Goal: Task Accomplishment & Management: Complete application form

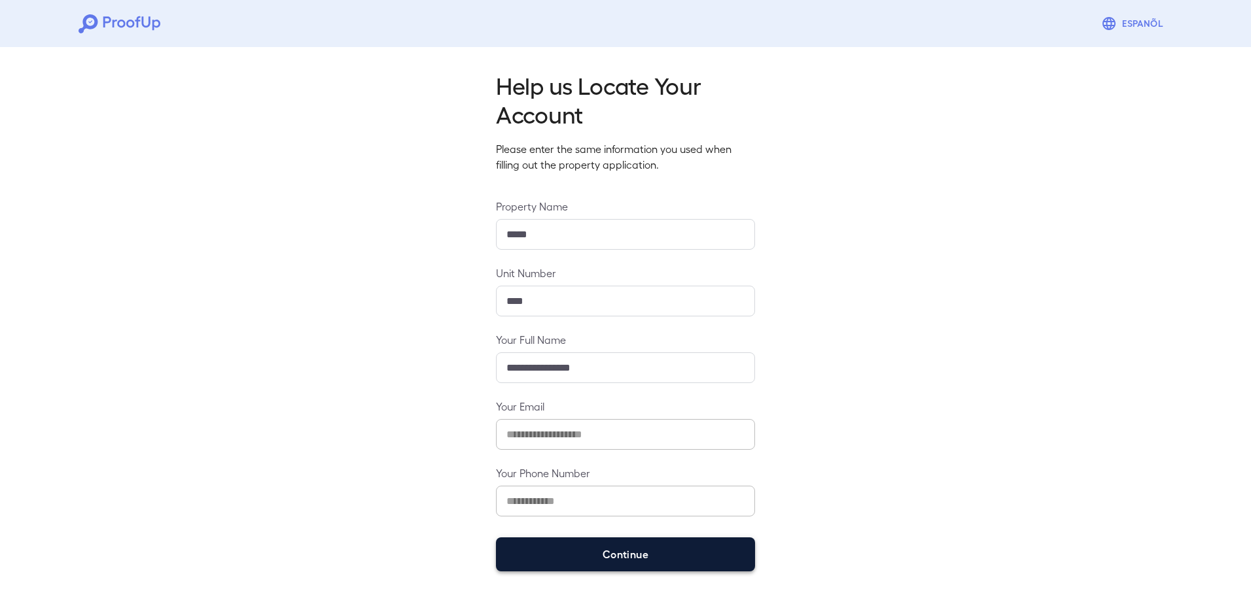
click at [614, 547] on button "Continue" at bounding box center [625, 555] width 259 height 34
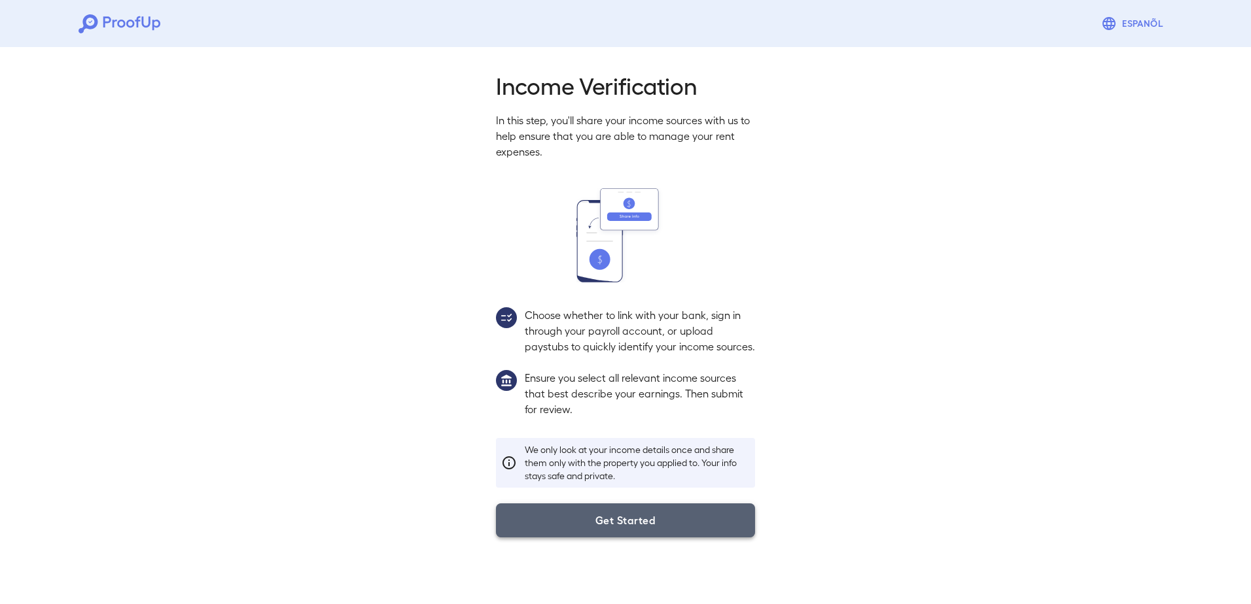
drag, startPoint x: 606, startPoint y: 536, endPoint x: 701, endPoint y: 556, distance: 97.0
click at [607, 535] on button "Get Started" at bounding box center [625, 521] width 259 height 34
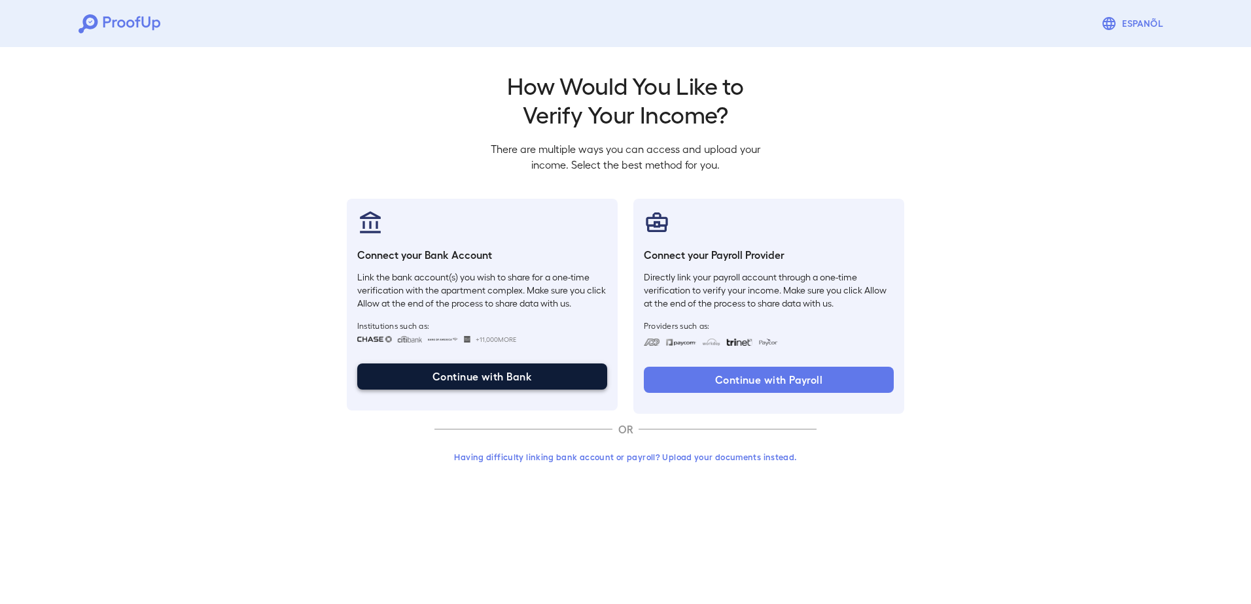
click at [435, 376] on button "Continue with Bank" at bounding box center [482, 377] width 250 height 26
click at [453, 380] on button "Continue with Bank" at bounding box center [482, 377] width 250 height 26
click at [477, 378] on button "Continue with Bank" at bounding box center [482, 377] width 250 height 26
drag, startPoint x: 467, startPoint y: 370, endPoint x: 478, endPoint y: 374, distance: 12.0
click at [467, 370] on button "Continue with Bank" at bounding box center [482, 377] width 250 height 26
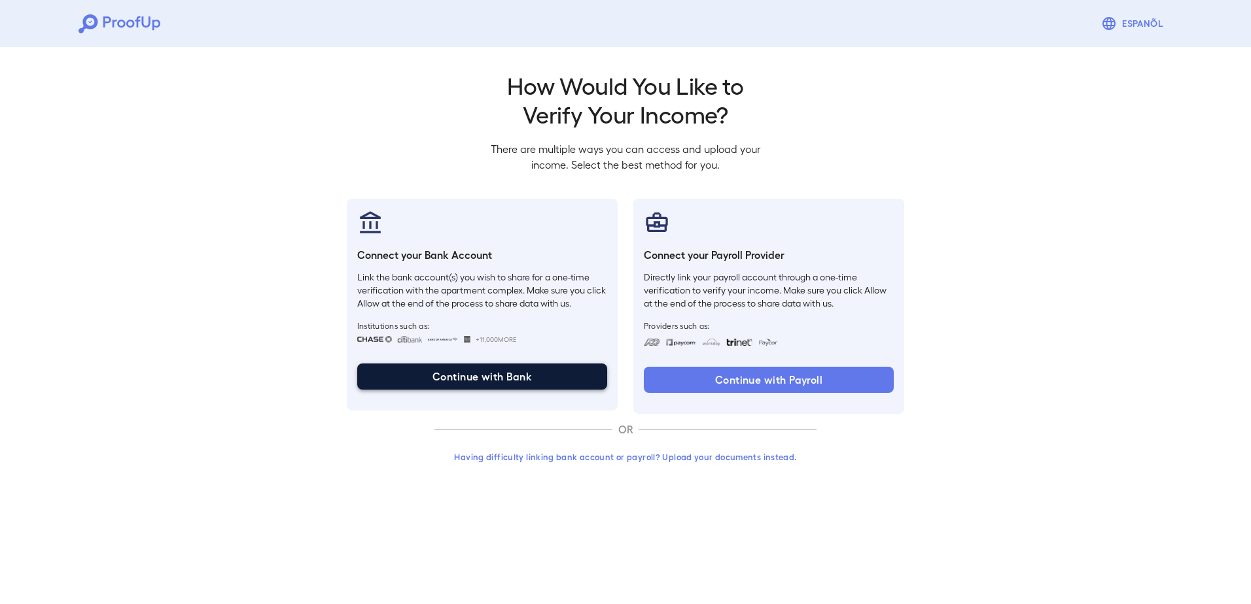
click at [489, 379] on button "Continue with Bank" at bounding box center [482, 377] width 250 height 26
drag, startPoint x: 525, startPoint y: 372, endPoint x: 548, endPoint y: 380, distance: 24.8
click at [525, 372] on button "Continue with Bank" at bounding box center [482, 377] width 250 height 26
click at [466, 364] on button "Continue with Bank" at bounding box center [482, 377] width 250 height 26
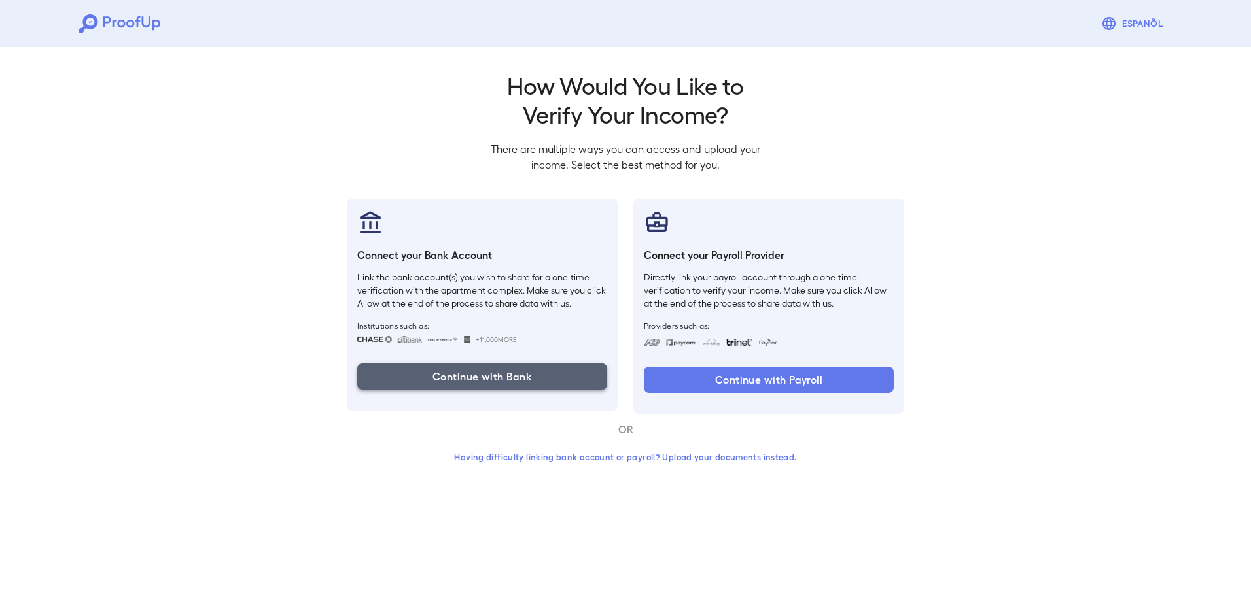
click at [493, 382] on button "Continue with Bank" at bounding box center [482, 377] width 250 height 26
click at [472, 374] on button "Continue with Bank" at bounding box center [482, 377] width 250 height 26
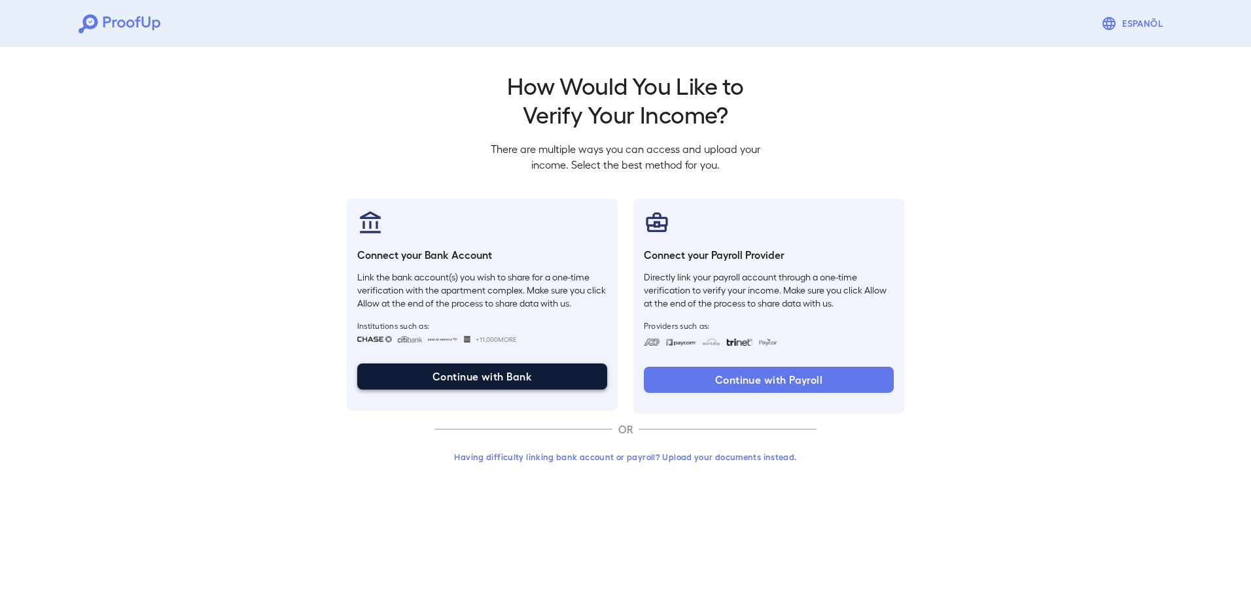
click at [472, 374] on button "Continue with Bank" at bounding box center [482, 377] width 250 height 26
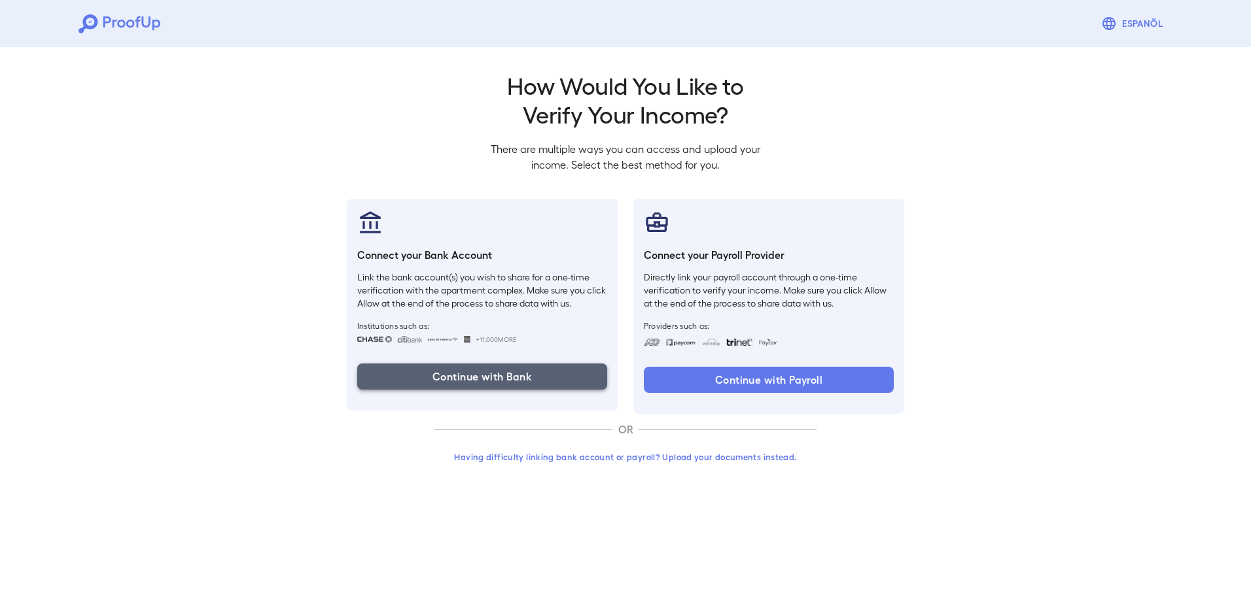
click at [472, 374] on button "Continue with Bank" at bounding box center [482, 377] width 250 height 26
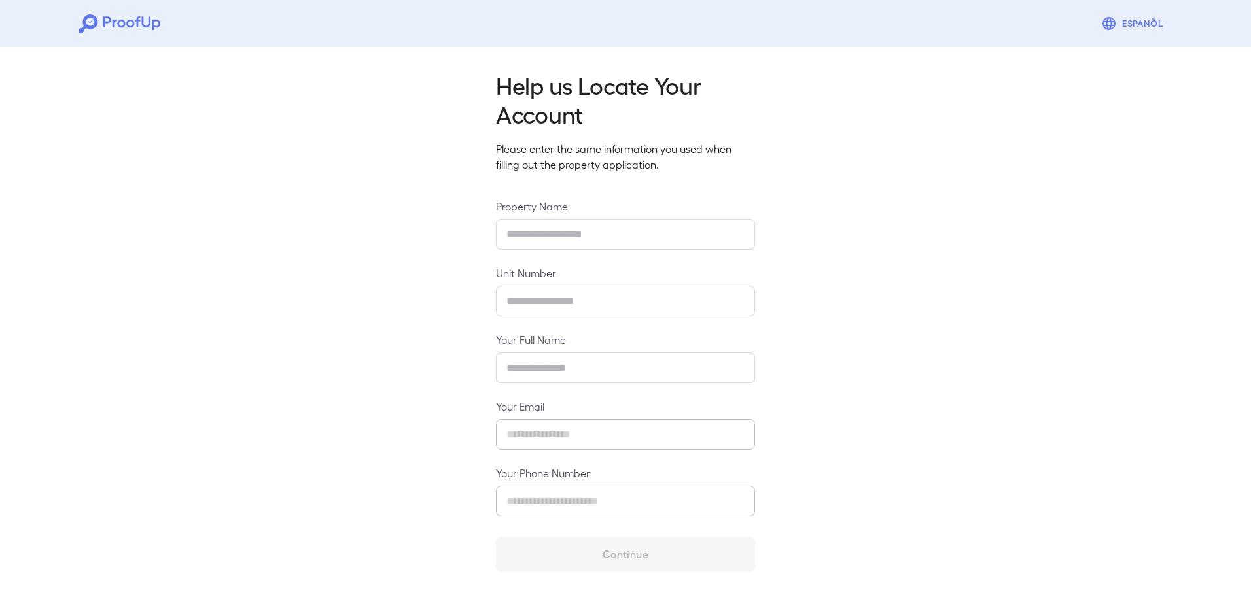
type input "*****"
type input "****"
type input "**********"
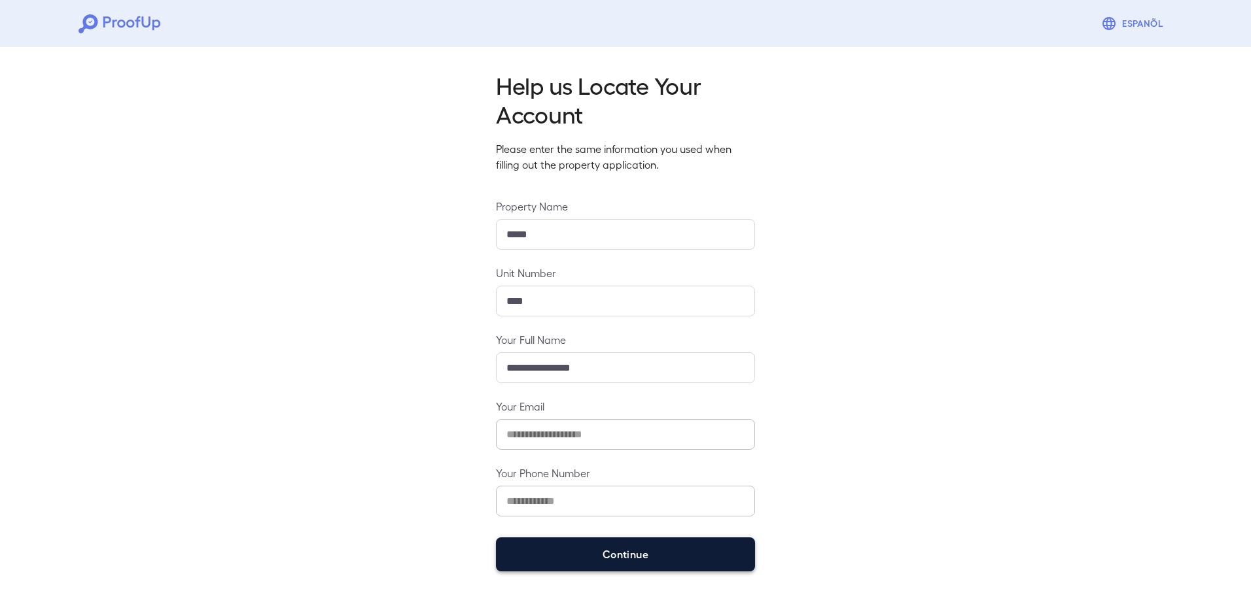
click at [634, 551] on button "Continue" at bounding box center [625, 555] width 259 height 34
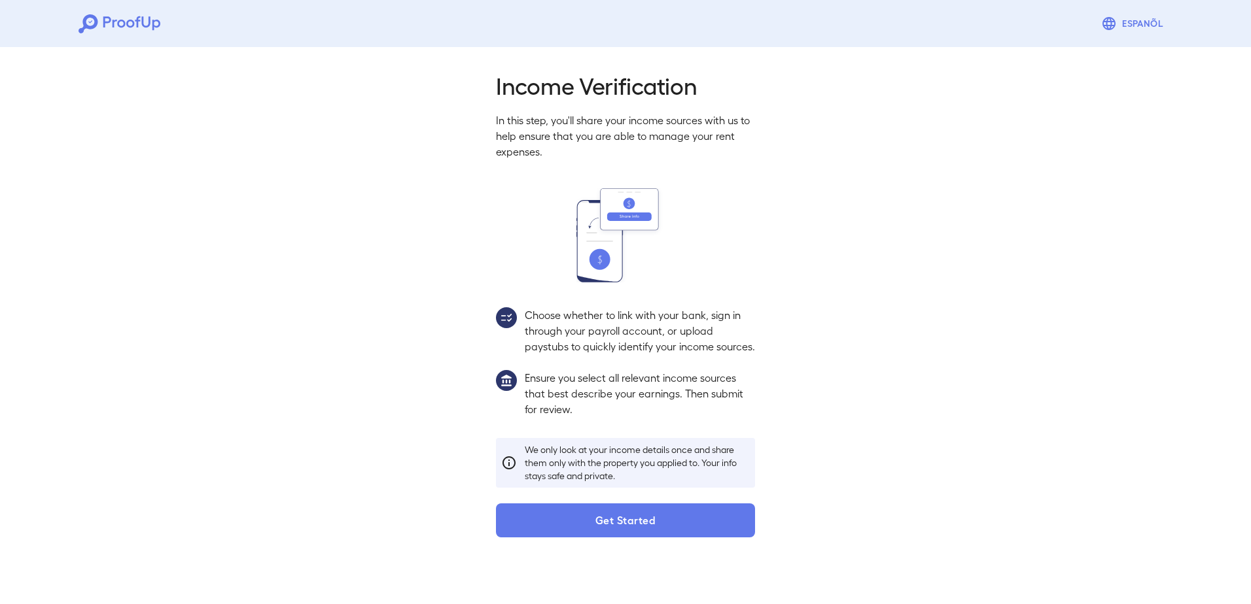
click at [635, 534] on button "Get Started" at bounding box center [625, 521] width 259 height 34
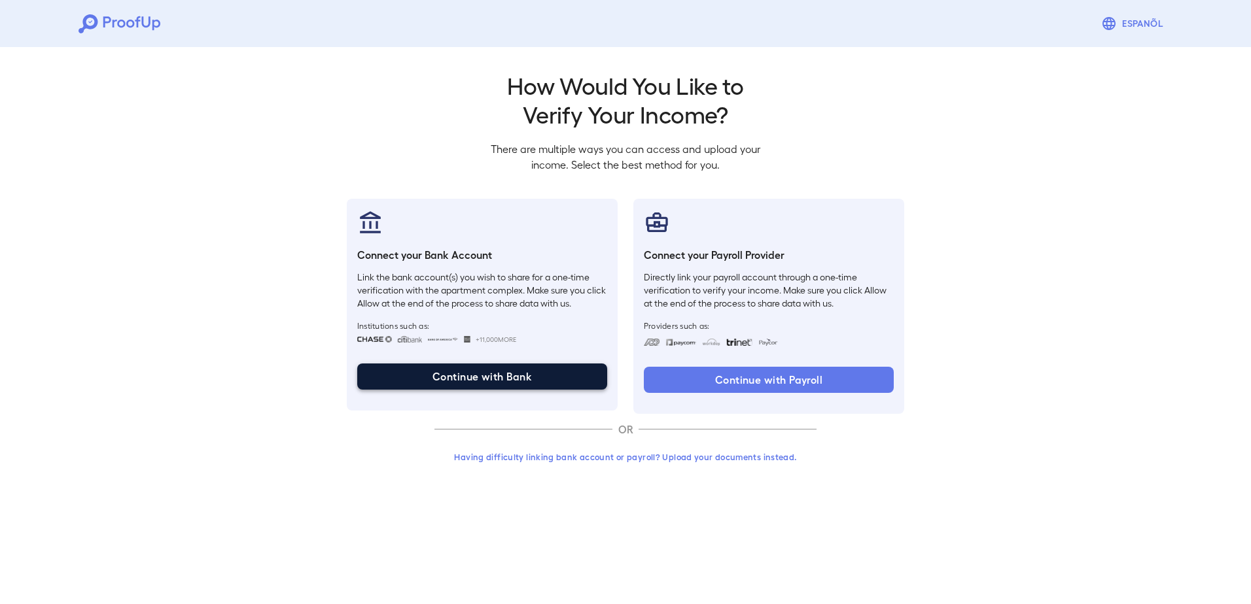
click at [502, 375] on button "Continue with Bank" at bounding box center [482, 377] width 250 height 26
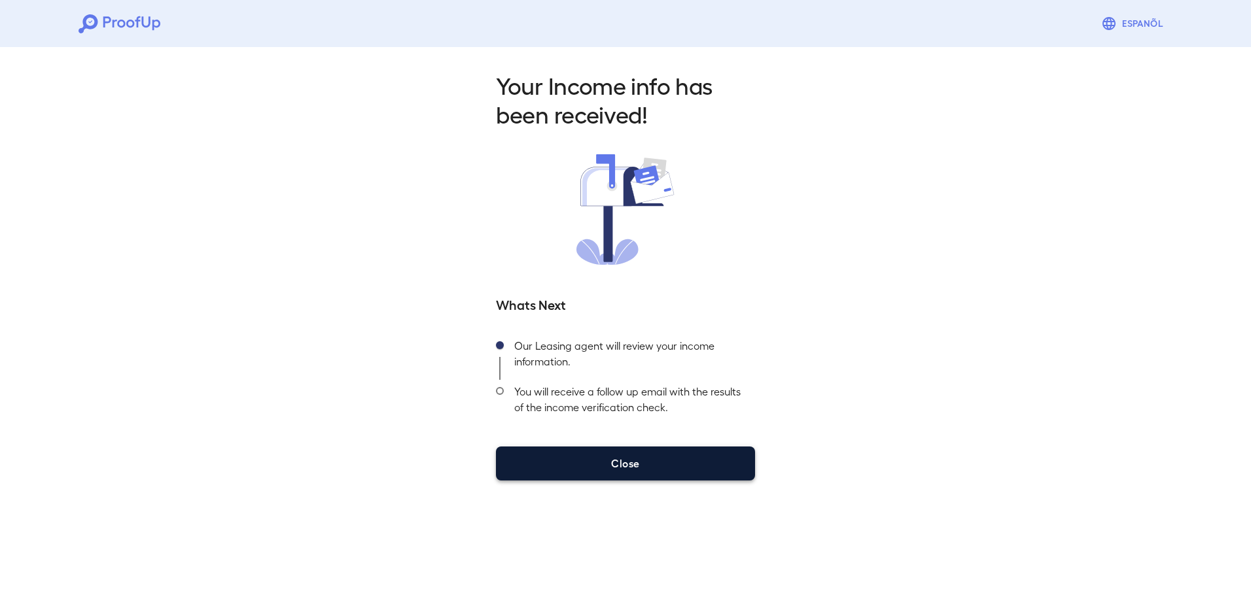
click at [617, 464] on button "Close" at bounding box center [625, 464] width 259 height 34
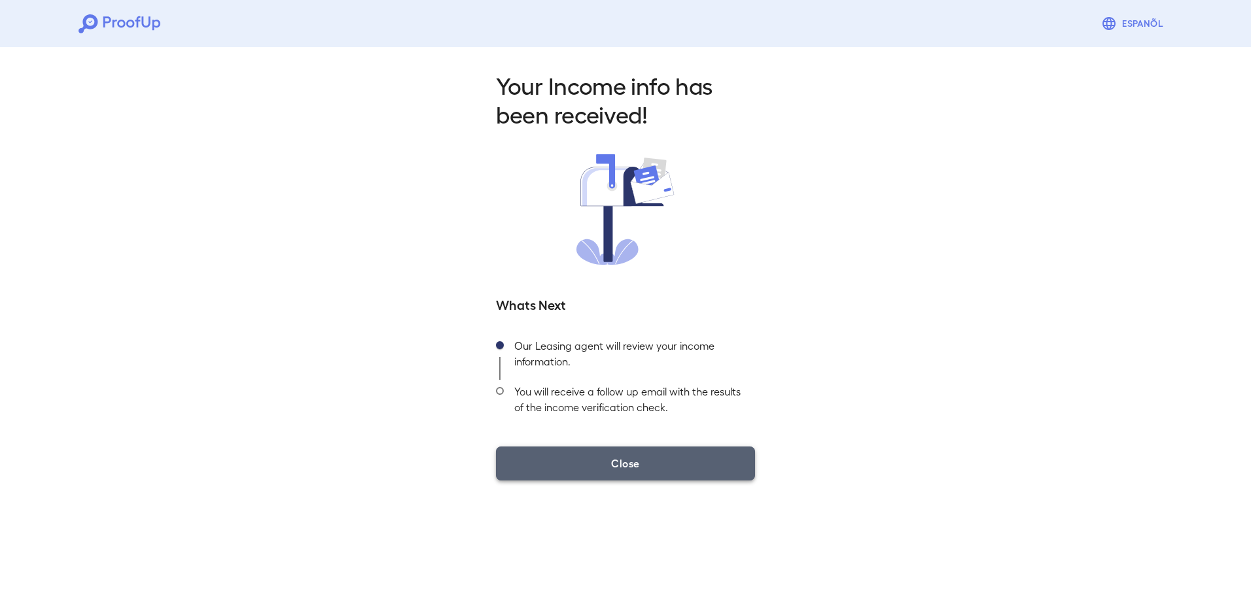
click at [616, 457] on button "Close" at bounding box center [625, 464] width 259 height 34
